Goal: Task Accomplishment & Management: Manage account settings

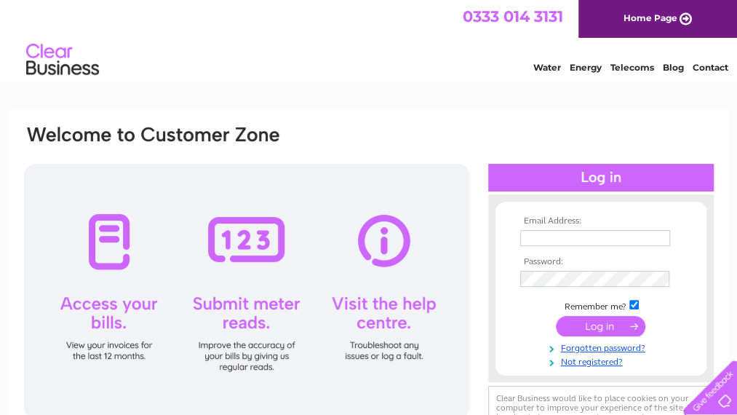
drag, startPoint x: 0, startPoint y: 0, endPoint x: 555, endPoint y: 242, distance: 605.6
click at [555, 242] on input "text" at bounding box center [595, 238] width 150 height 16
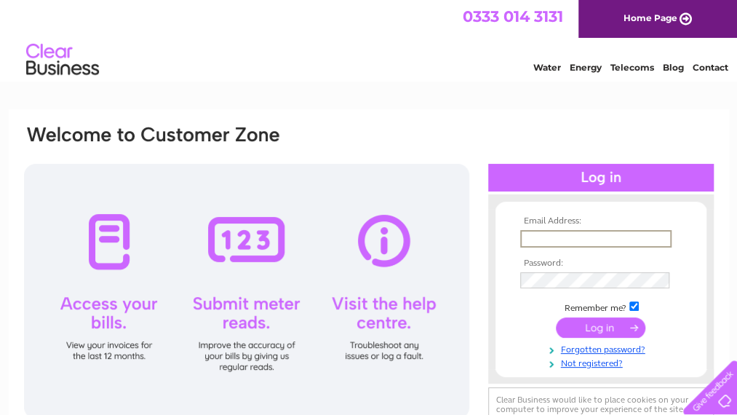
type input "[EMAIL_ADDRESS][DOMAIN_NAME]"
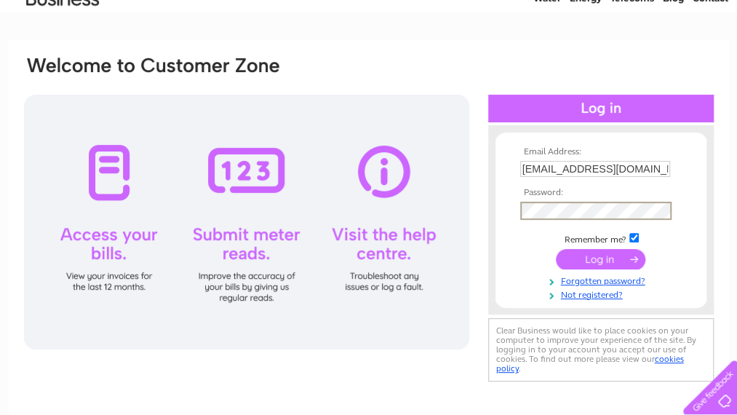
scroll to position [71, 0]
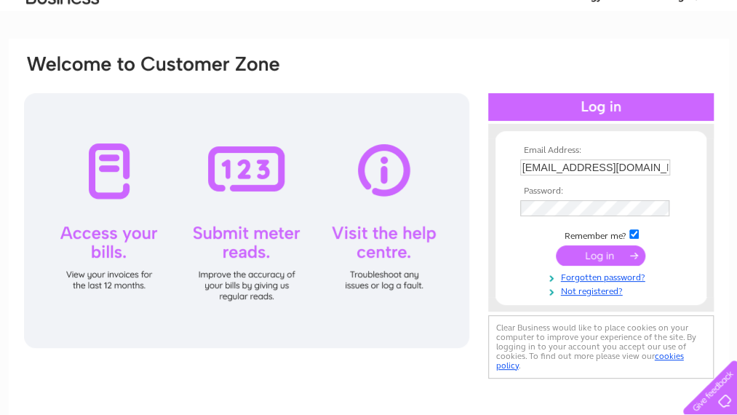
click at [606, 259] on input "submit" at bounding box center [601, 255] width 90 height 20
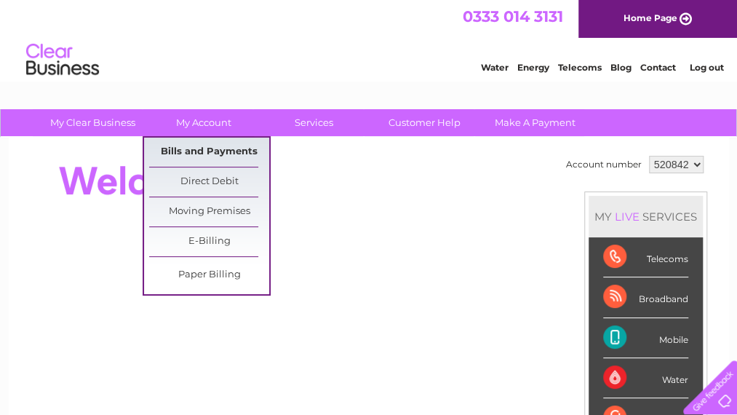
click at [216, 149] on link "Bills and Payments" at bounding box center [209, 152] width 120 height 29
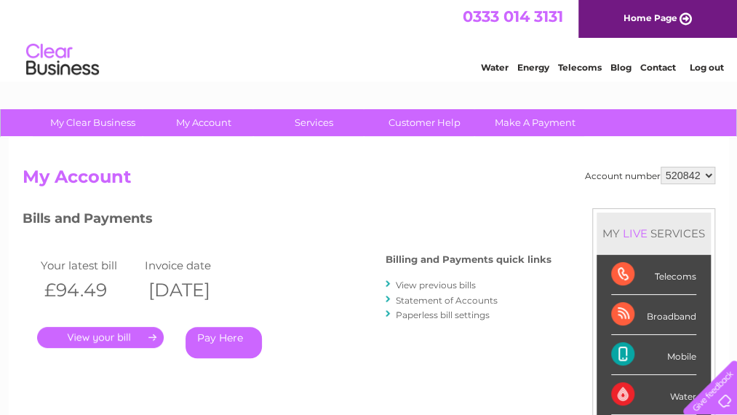
click at [431, 258] on h4 "Billing and Payments quick links" at bounding box center [469, 259] width 166 height 11
click at [493, 237] on div "Bills and Payments Billing and Payments quick links View previous bills Stateme…" at bounding box center [287, 293] width 529 height 171
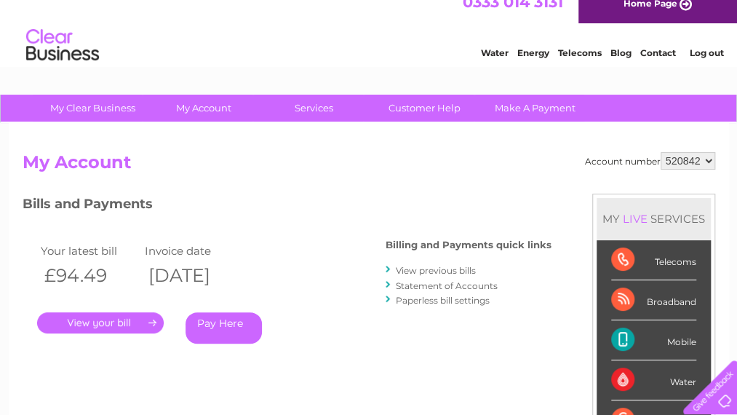
scroll to position [6, 0]
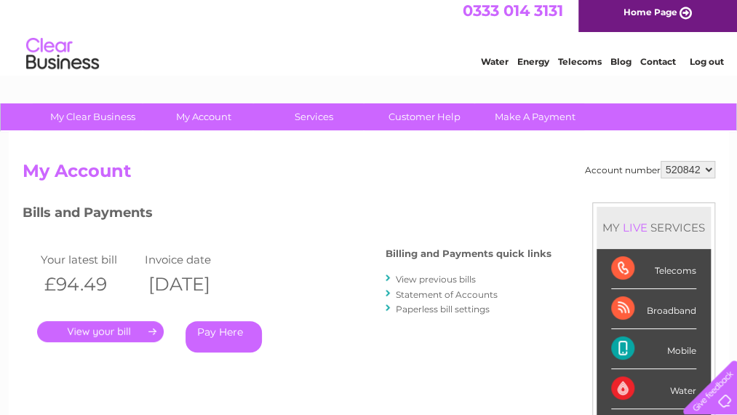
click at [123, 333] on link "." at bounding box center [100, 331] width 127 height 21
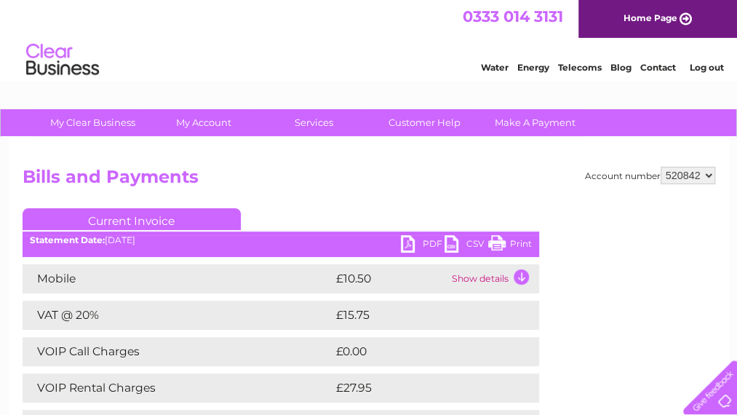
click at [406, 242] on link "PDF" at bounding box center [423, 245] width 44 height 21
